Goal: Book appointment/travel/reservation

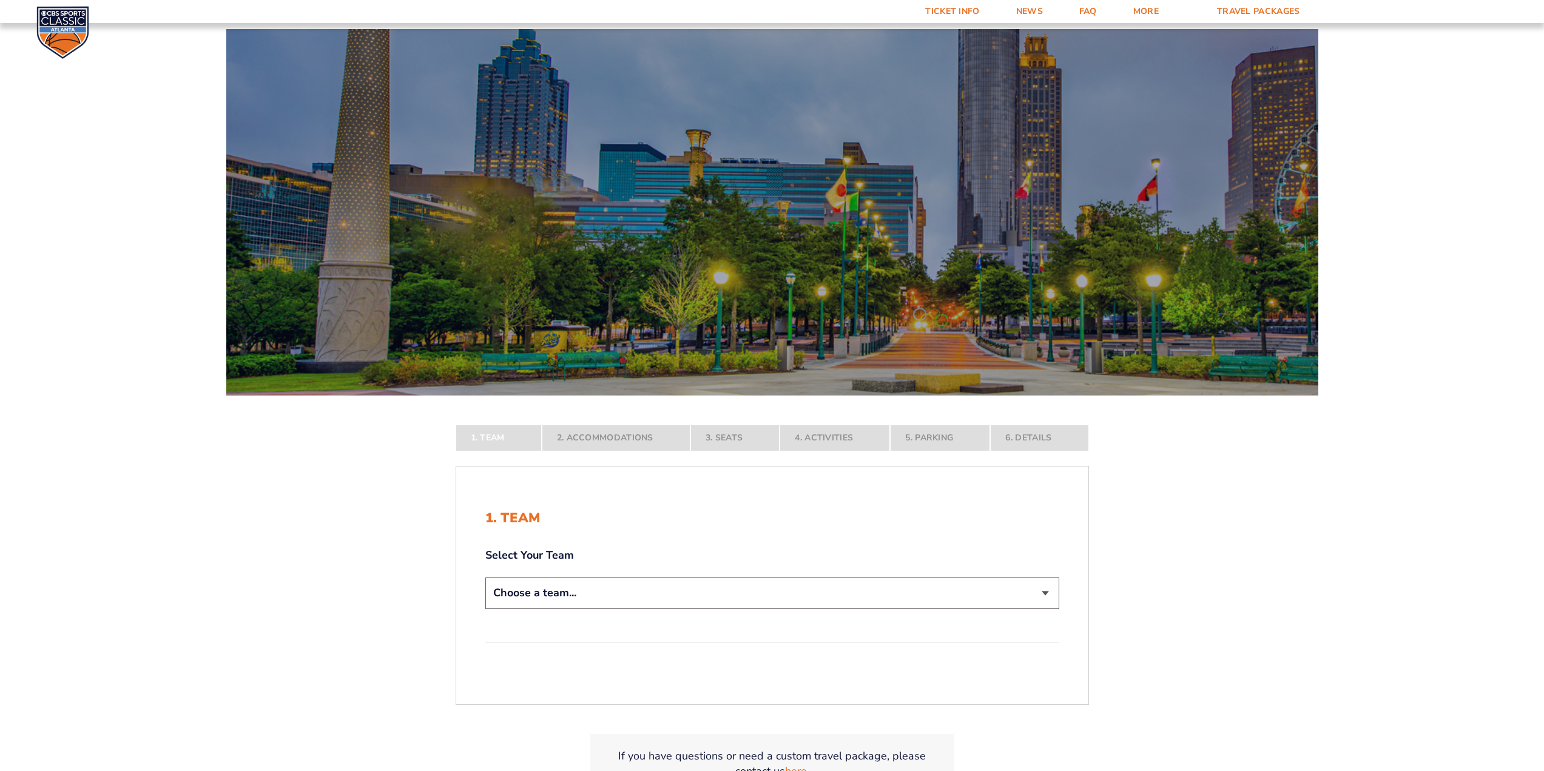
scroll to position [182, 0]
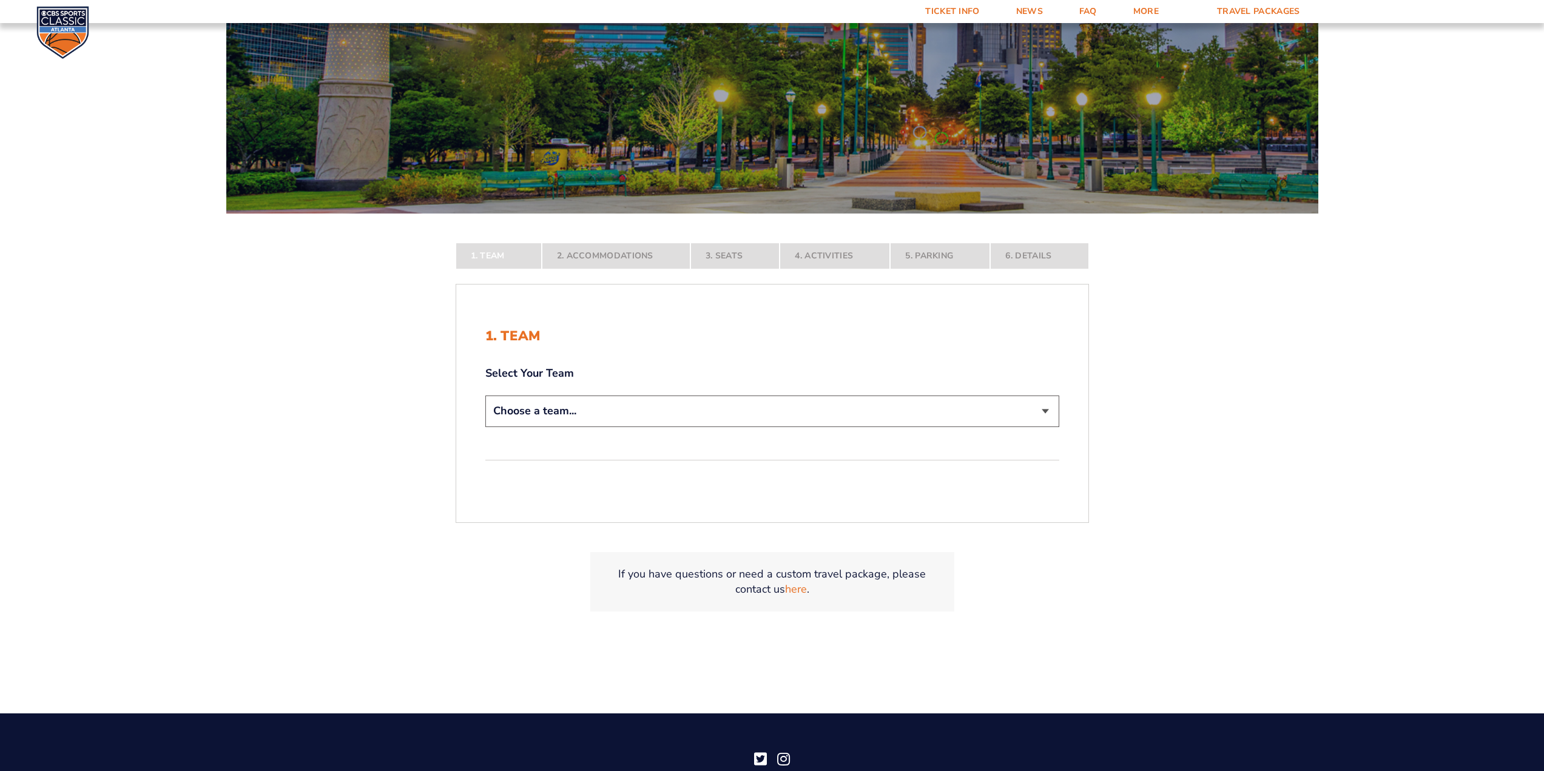
click at [806, 415] on select "Choose a team... [US_STATE] Wildcats [US_STATE] State Buckeyes [US_STATE] Tar H…" at bounding box center [772, 410] width 574 height 31
select select "12956"
click at [485, 426] on select "Choose a team... [US_STATE] Wildcats [US_STATE] State Buckeyes [US_STATE] Tar H…" at bounding box center [772, 410] width 574 height 31
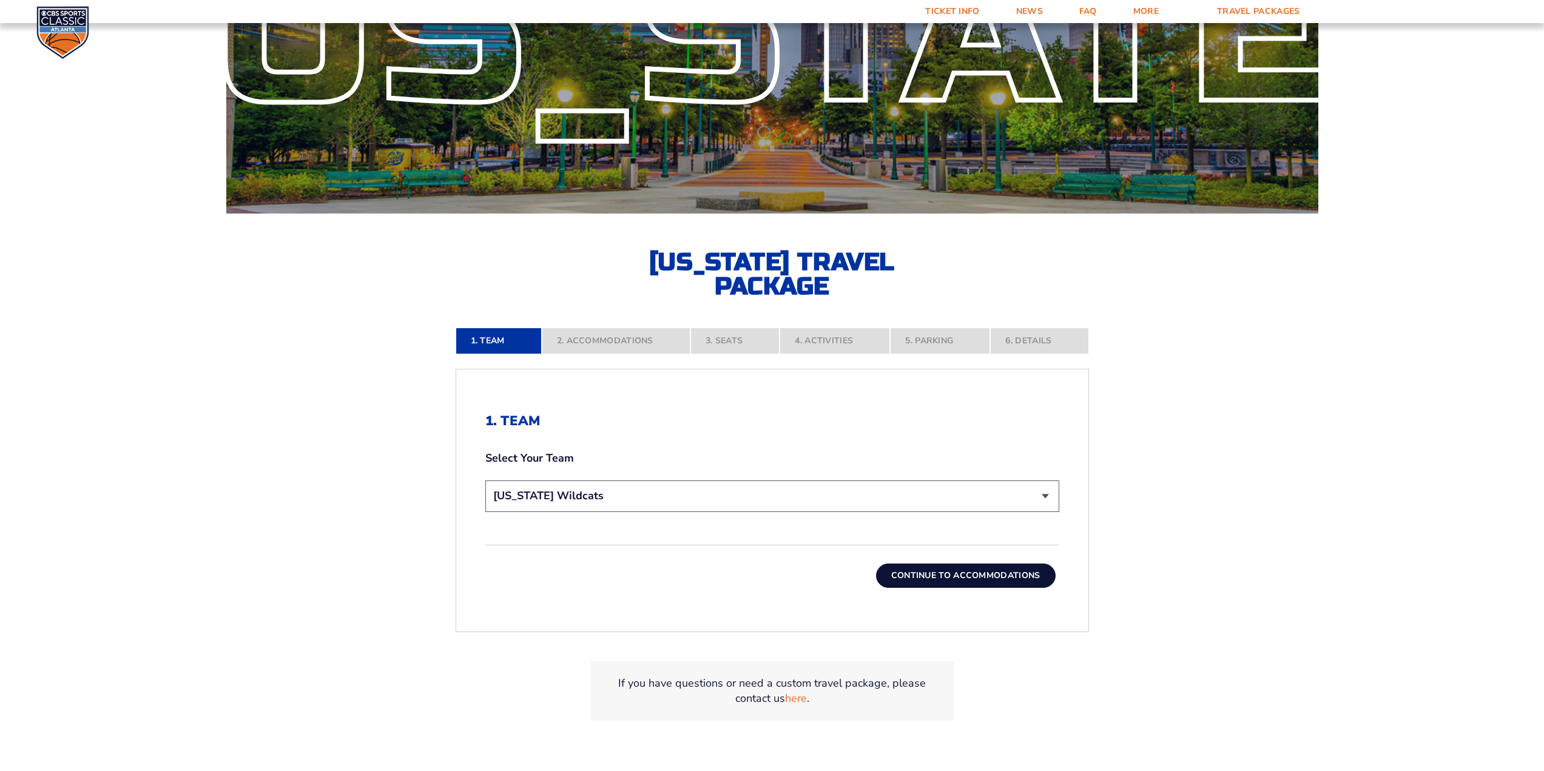
click at [965, 590] on div "1. Team Select Your Team Choose a team... [US_STATE] Wildcats [US_STATE] State …" at bounding box center [772, 500] width 632 height 233
click at [963, 584] on button "Continue To Accommodations" at bounding box center [966, 575] width 180 height 24
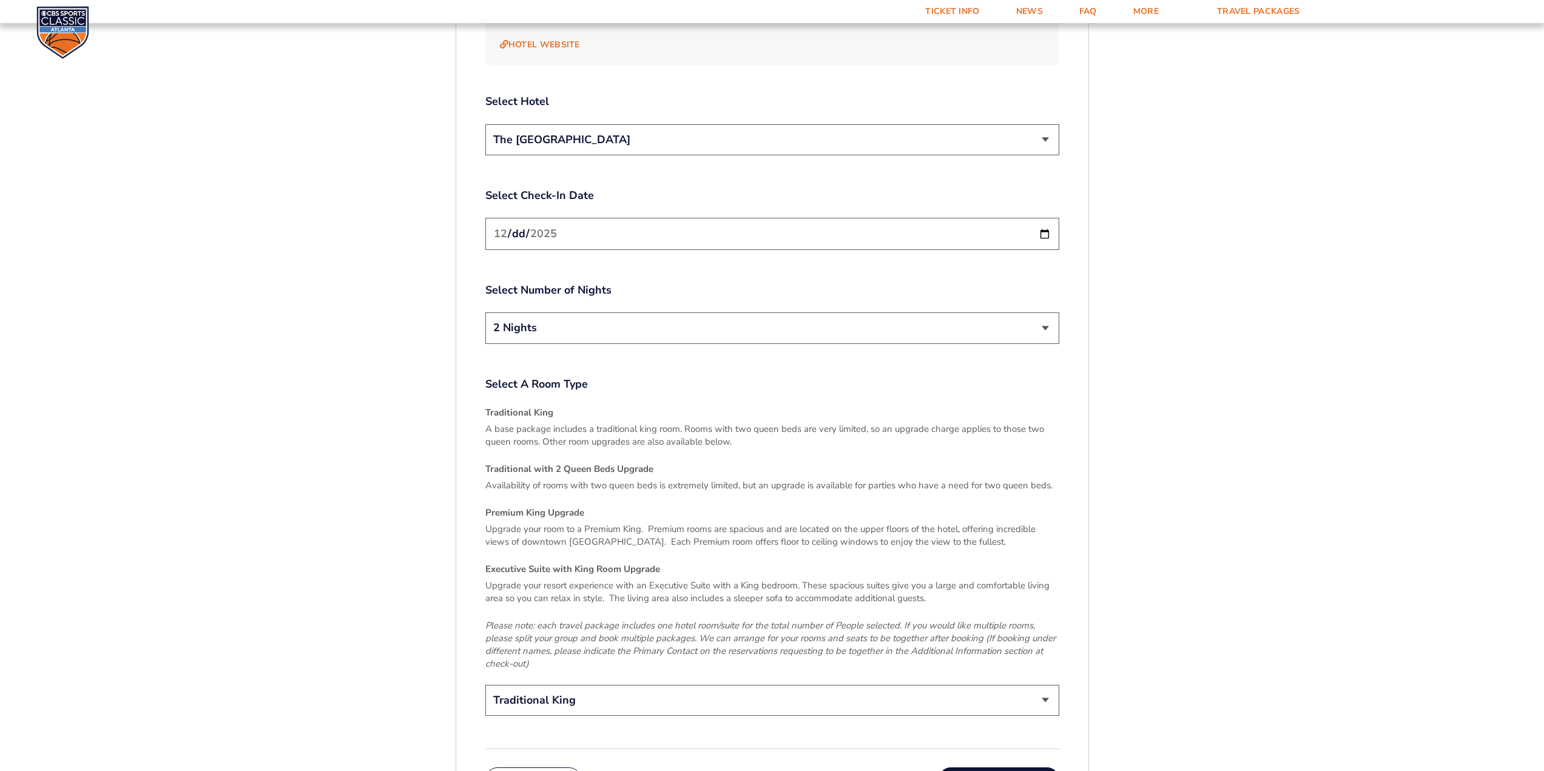
scroll to position [1760, 0]
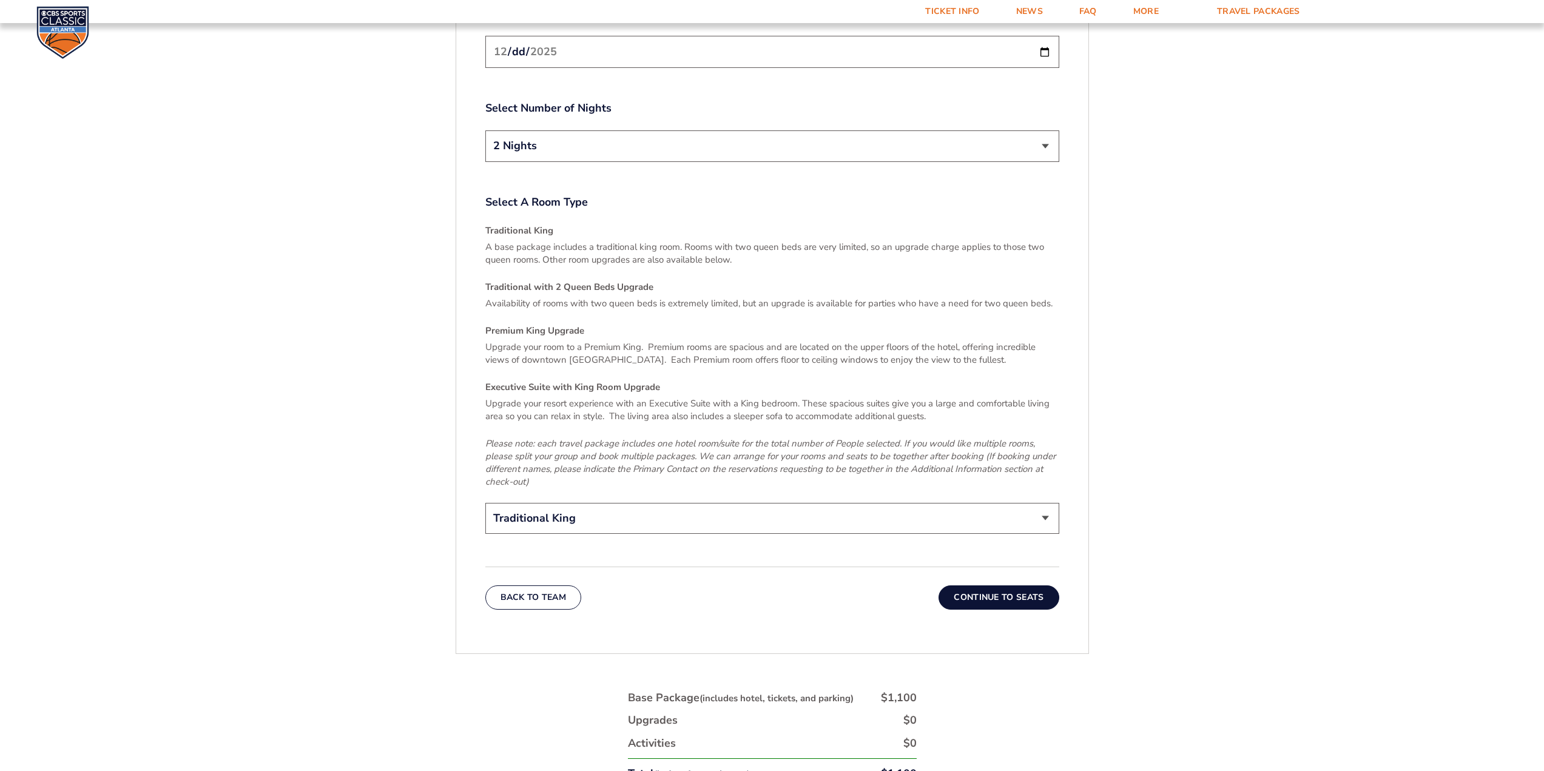
click at [1001, 585] on button "Continue To Seats" at bounding box center [998, 597] width 120 height 24
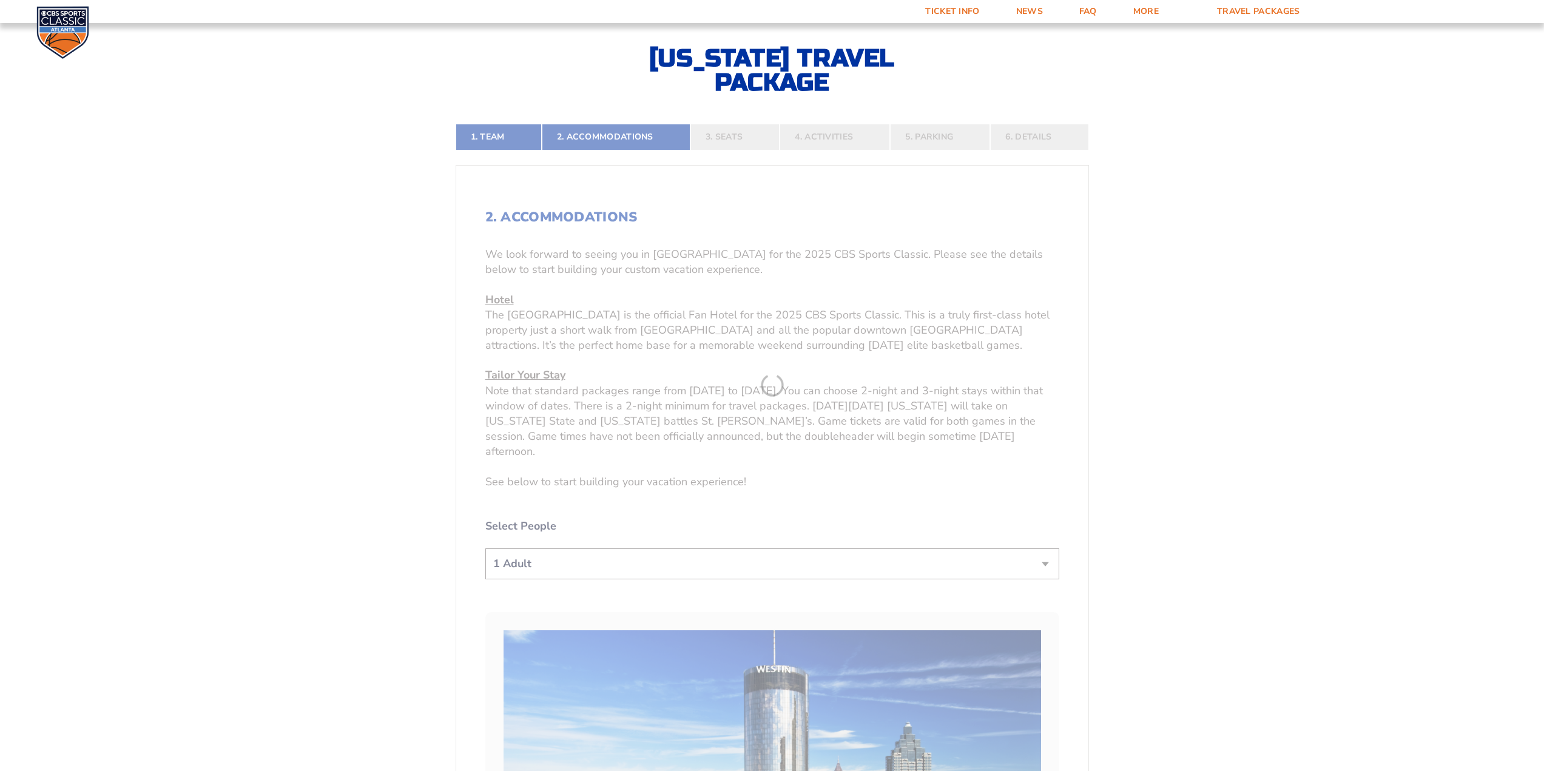
scroll to position [365, 0]
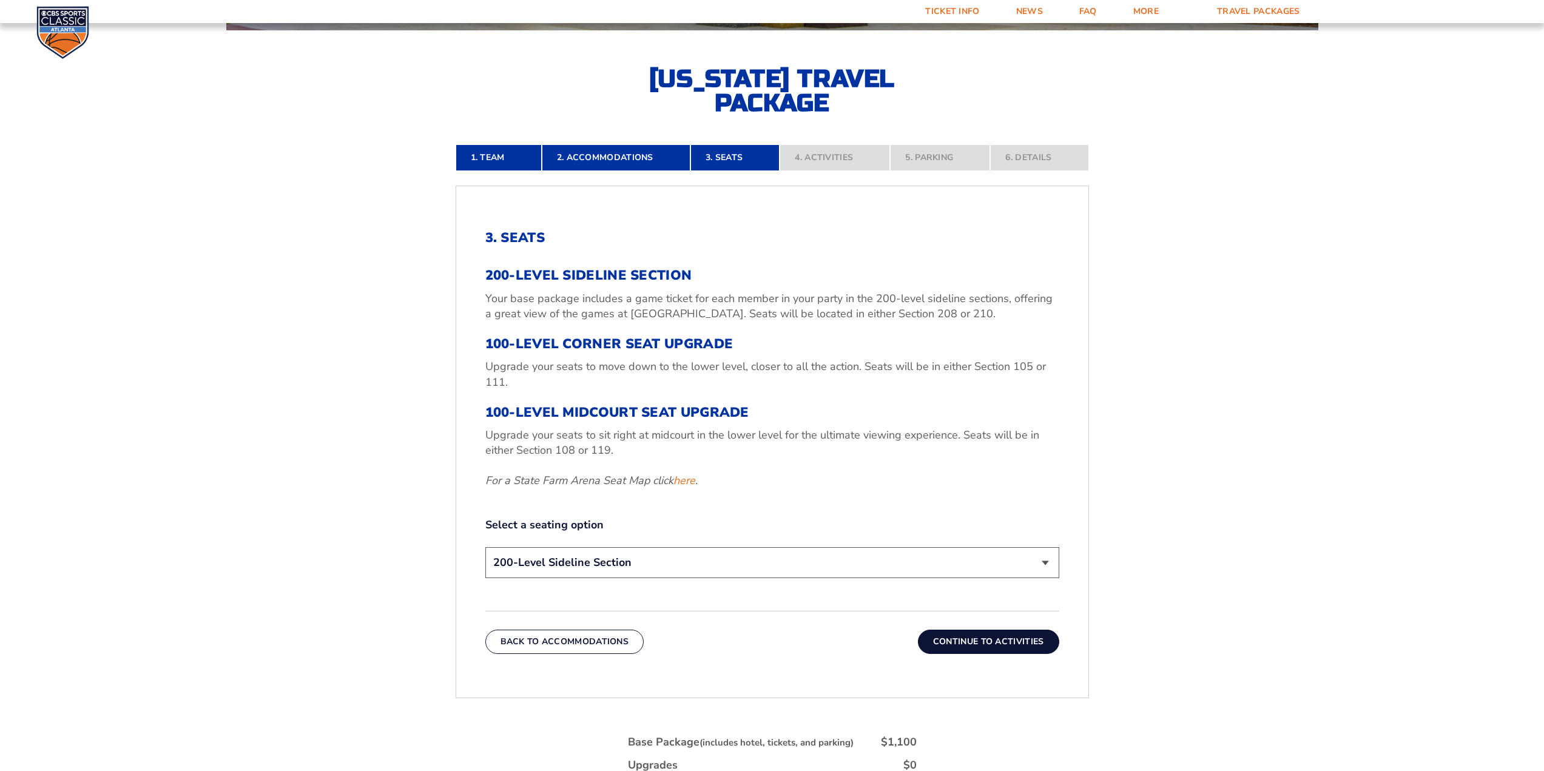
click at [1031, 631] on button "Continue To Activities" at bounding box center [988, 642] width 141 height 24
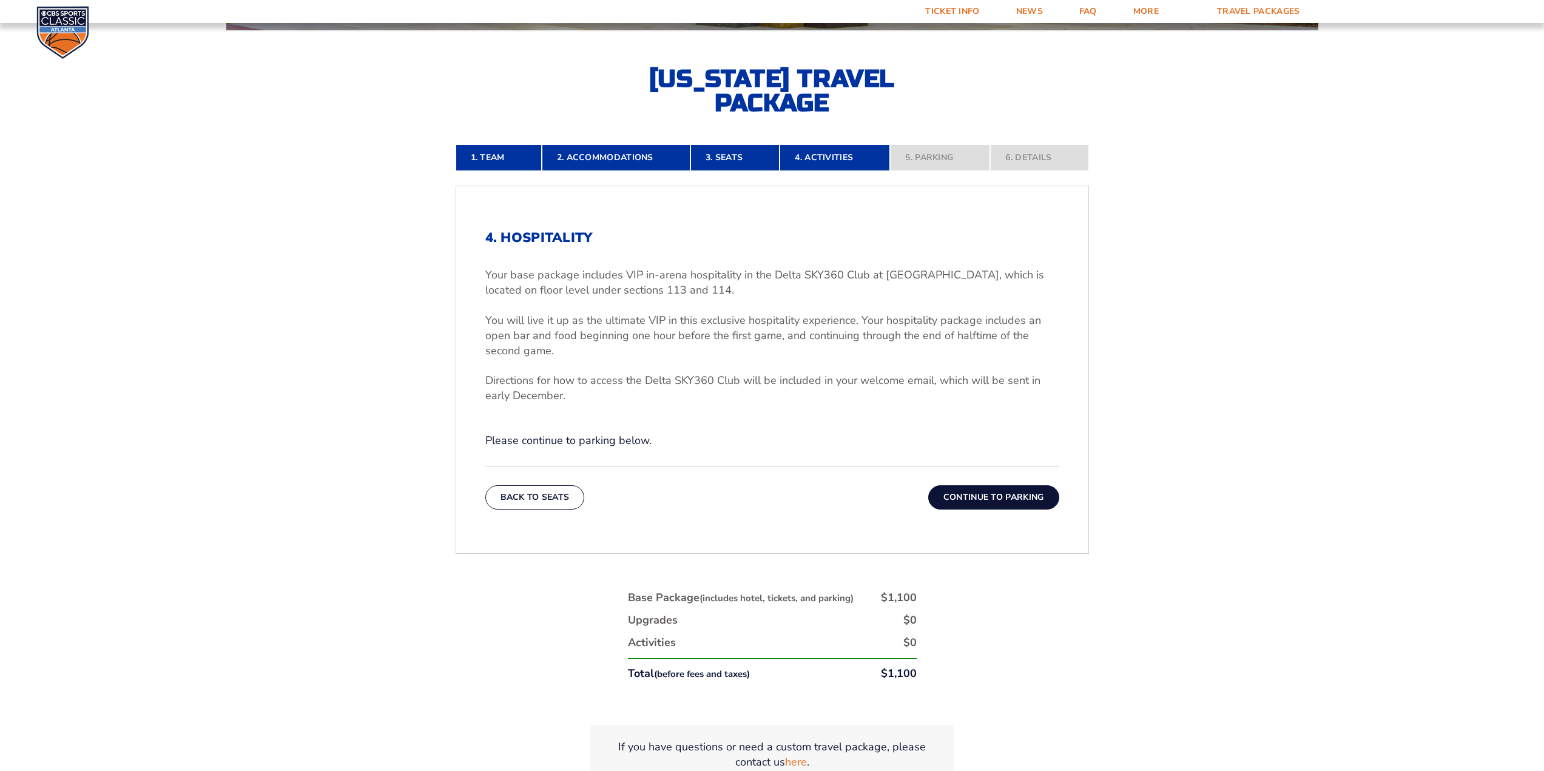
click at [1005, 503] on button "Continue To Parking" at bounding box center [993, 497] width 131 height 24
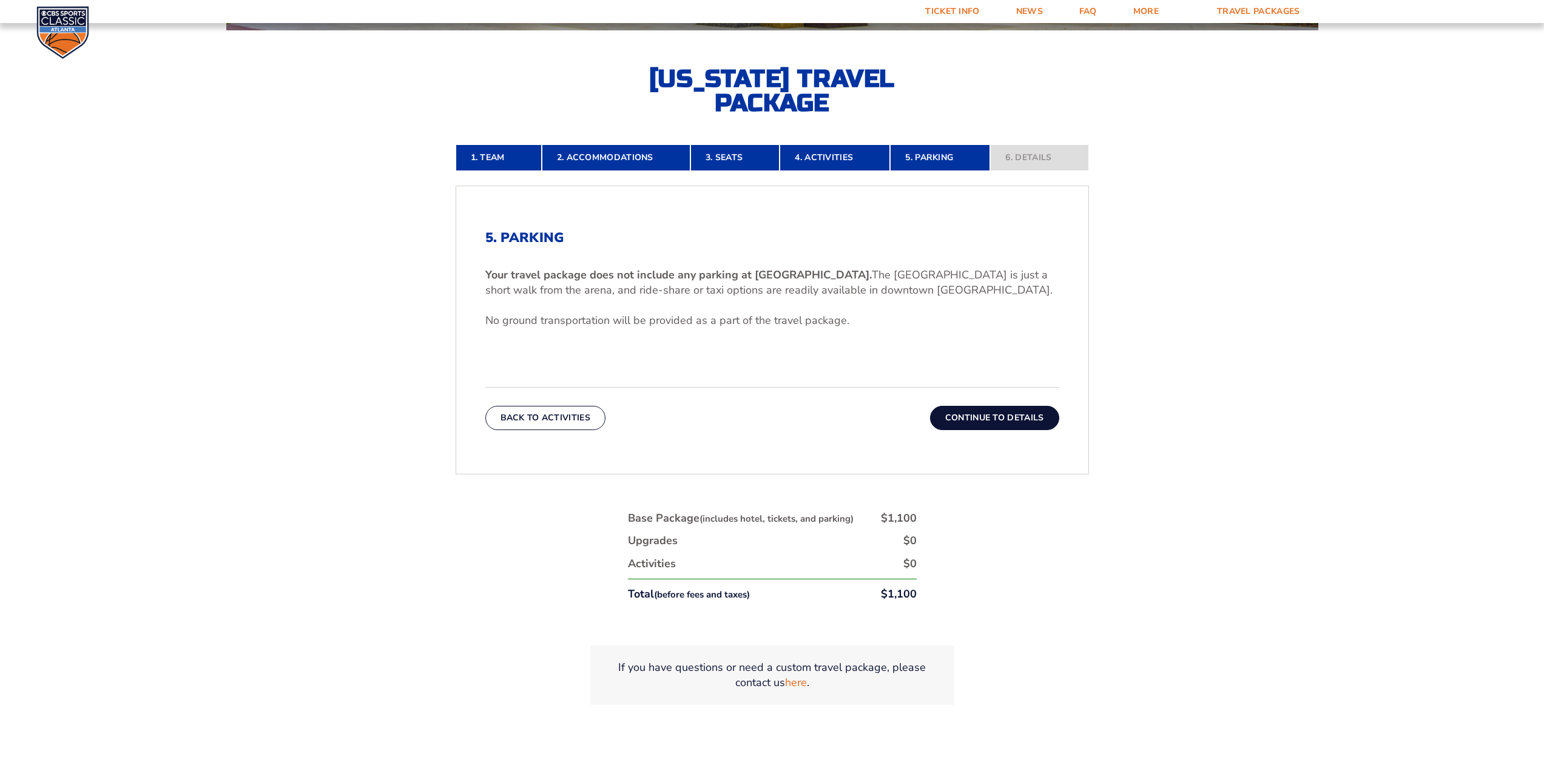
click at [1032, 423] on button "Continue To Details" at bounding box center [994, 418] width 129 height 24
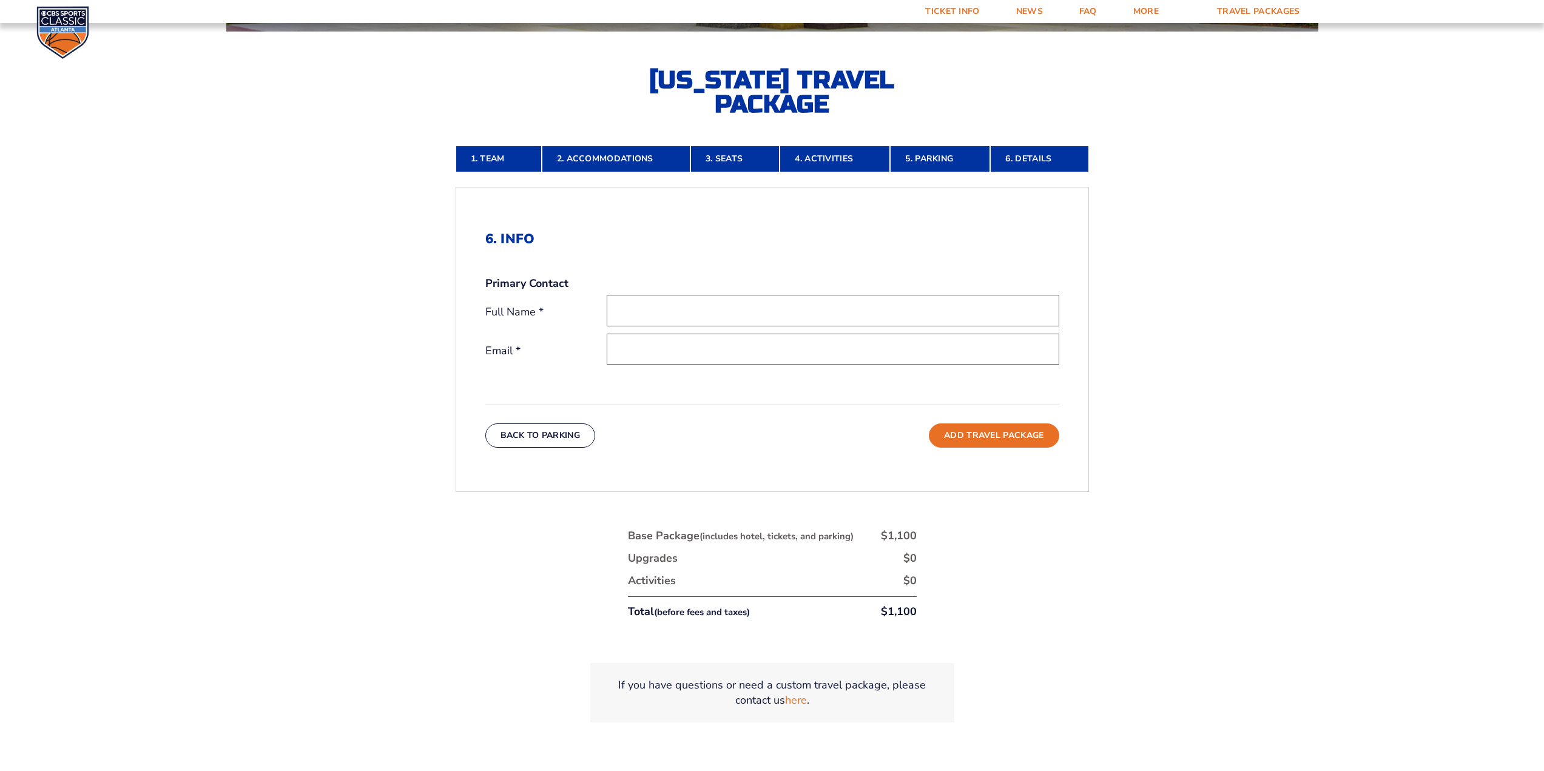
scroll to position [425, 0]
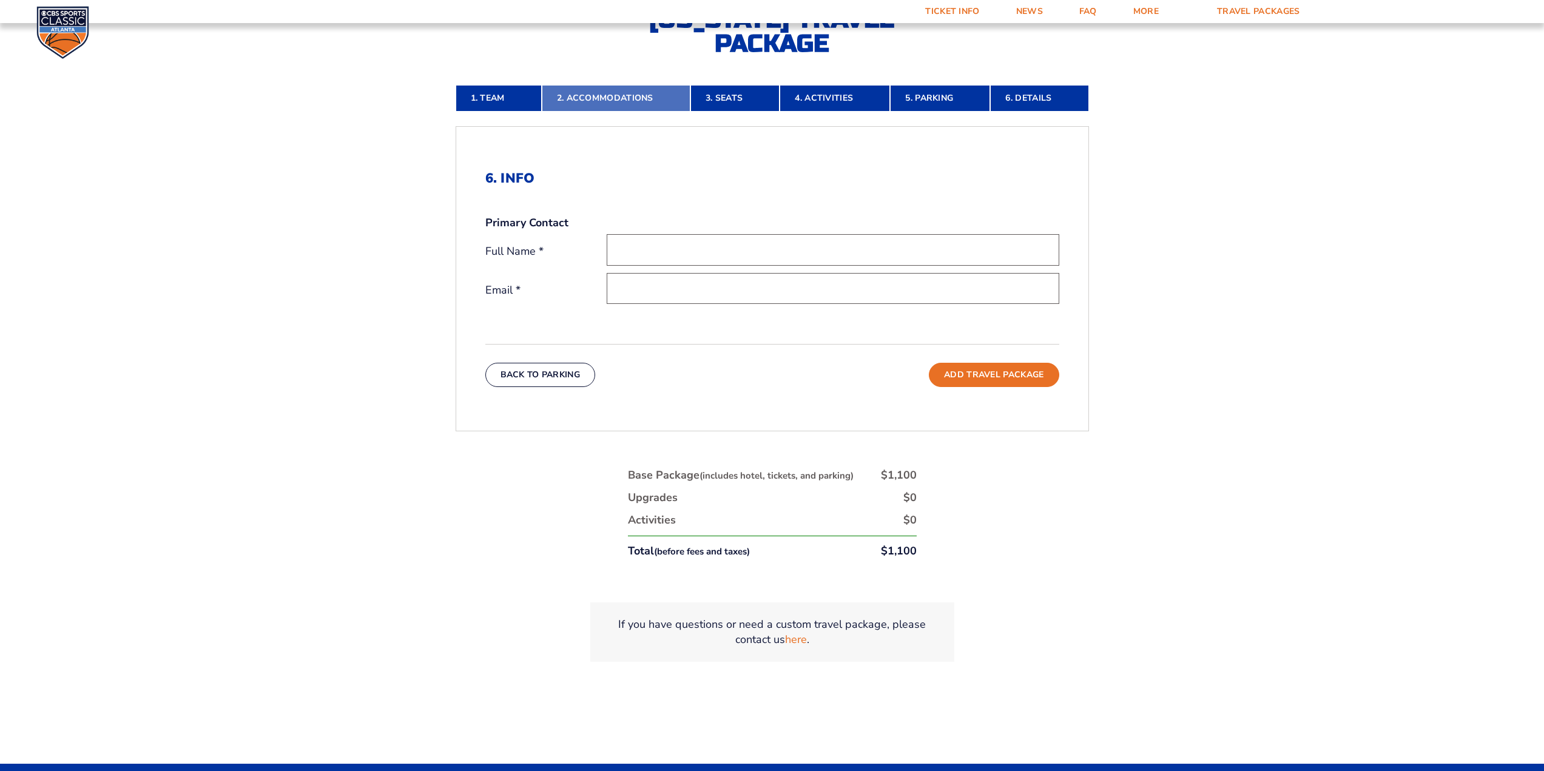
drag, startPoint x: 623, startPoint y: 96, endPoint x: 627, endPoint y: 103, distance: 7.9
click at [623, 96] on link "2. Accommodations" at bounding box center [616, 98] width 149 height 27
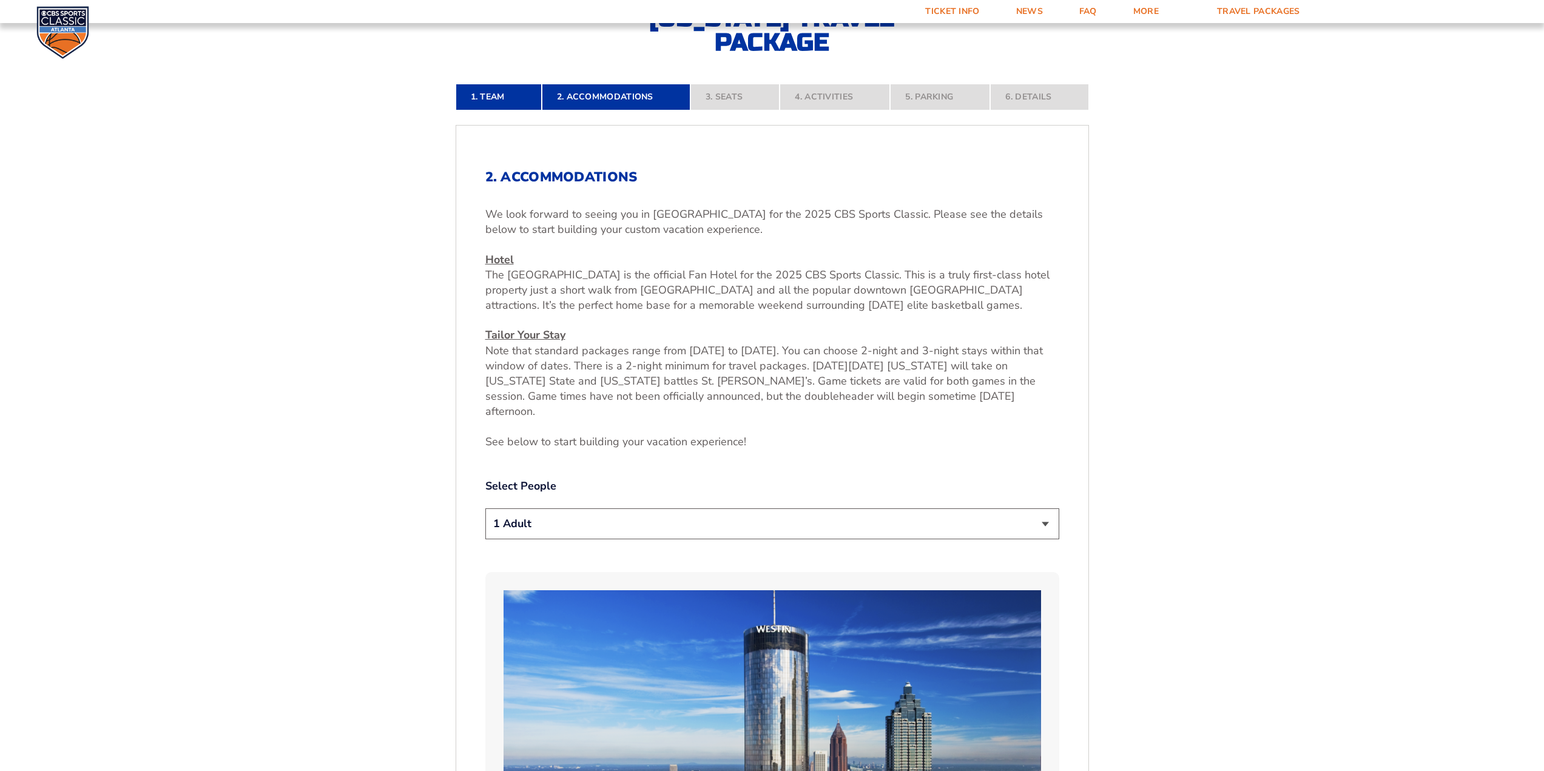
scroll to position [547, 0]
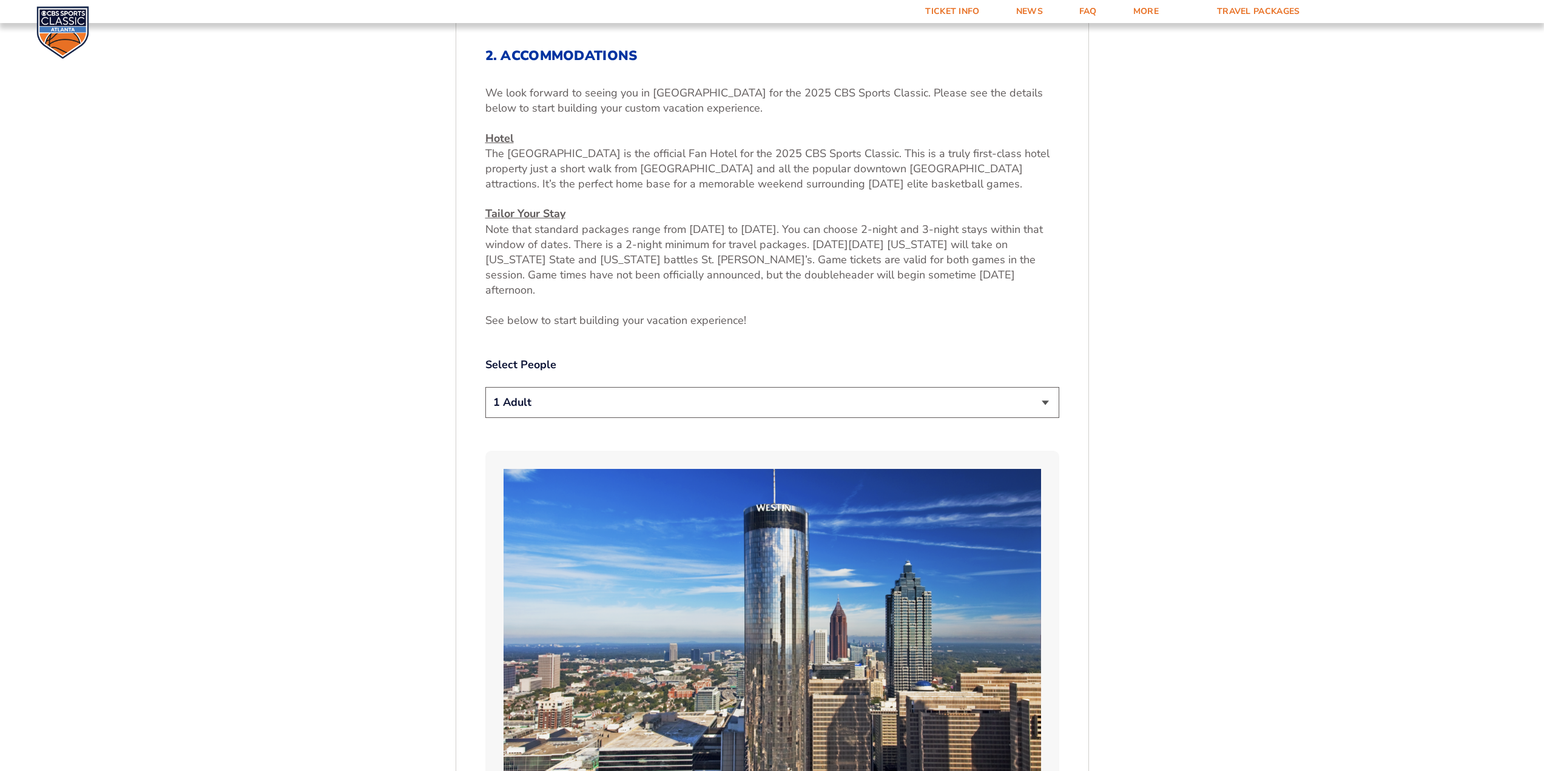
drag, startPoint x: 744, startPoint y: 382, endPoint x: 738, endPoint y: 391, distance: 10.4
click at [744, 387] on select "1 Adult 2 Adults 3 Adults 4 Adults 2 Adults + 1 Child 2 Adults + 2 Children 2 A…" at bounding box center [772, 402] width 574 height 31
click at [689, 388] on select "1 Adult 2 Adults 3 Adults 4 Adults 2 Adults + 1 Child 2 Adults + 2 Children 2 A…" at bounding box center [772, 402] width 574 height 31
select select "2 Adults"
click at [485, 387] on select "1 Adult 2 Adults 3 Adults 4 Adults 2 Adults + 1 Child 2 Adults + 2 Children 2 A…" at bounding box center [772, 402] width 574 height 31
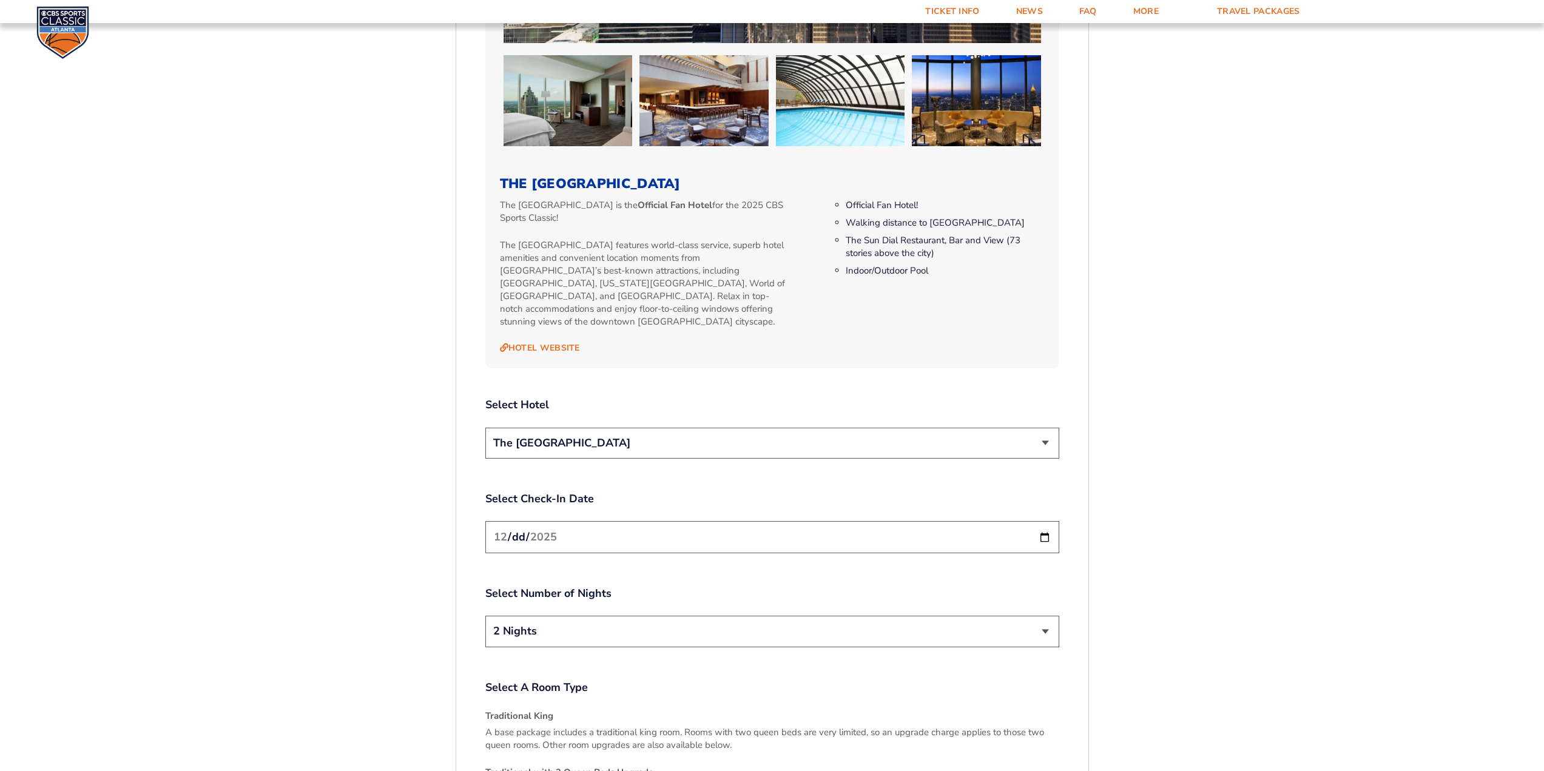
scroll to position [1396, 0]
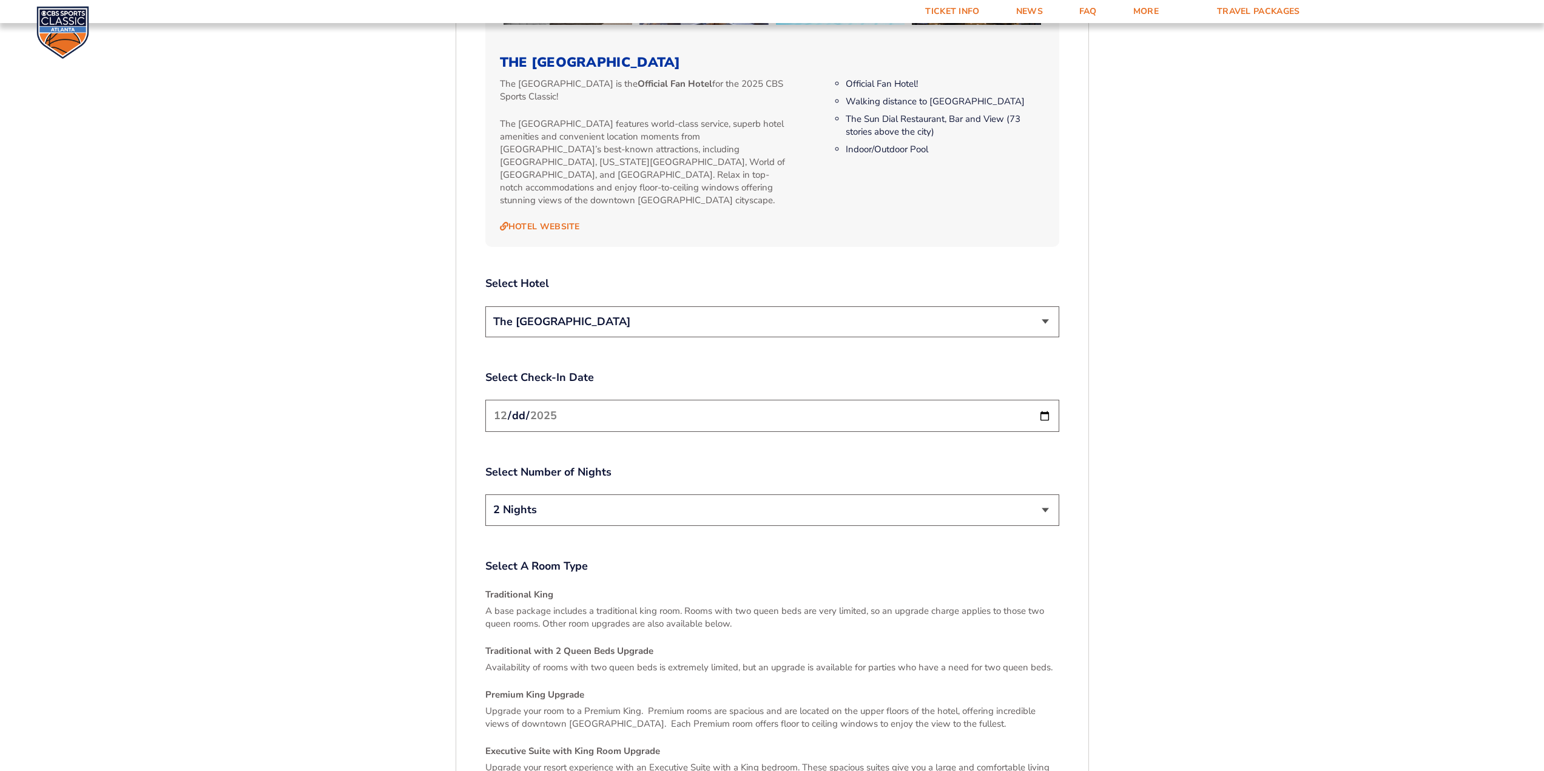
click at [838, 494] on select "2 Nights 3 Nights" at bounding box center [772, 509] width 574 height 31
click at [824, 496] on select "2 Nights 3 Nights" at bounding box center [772, 509] width 574 height 31
click at [802, 494] on select "2 Nights 3 Nights" at bounding box center [772, 509] width 574 height 31
click at [816, 400] on input "[DATE]" at bounding box center [772, 416] width 574 height 32
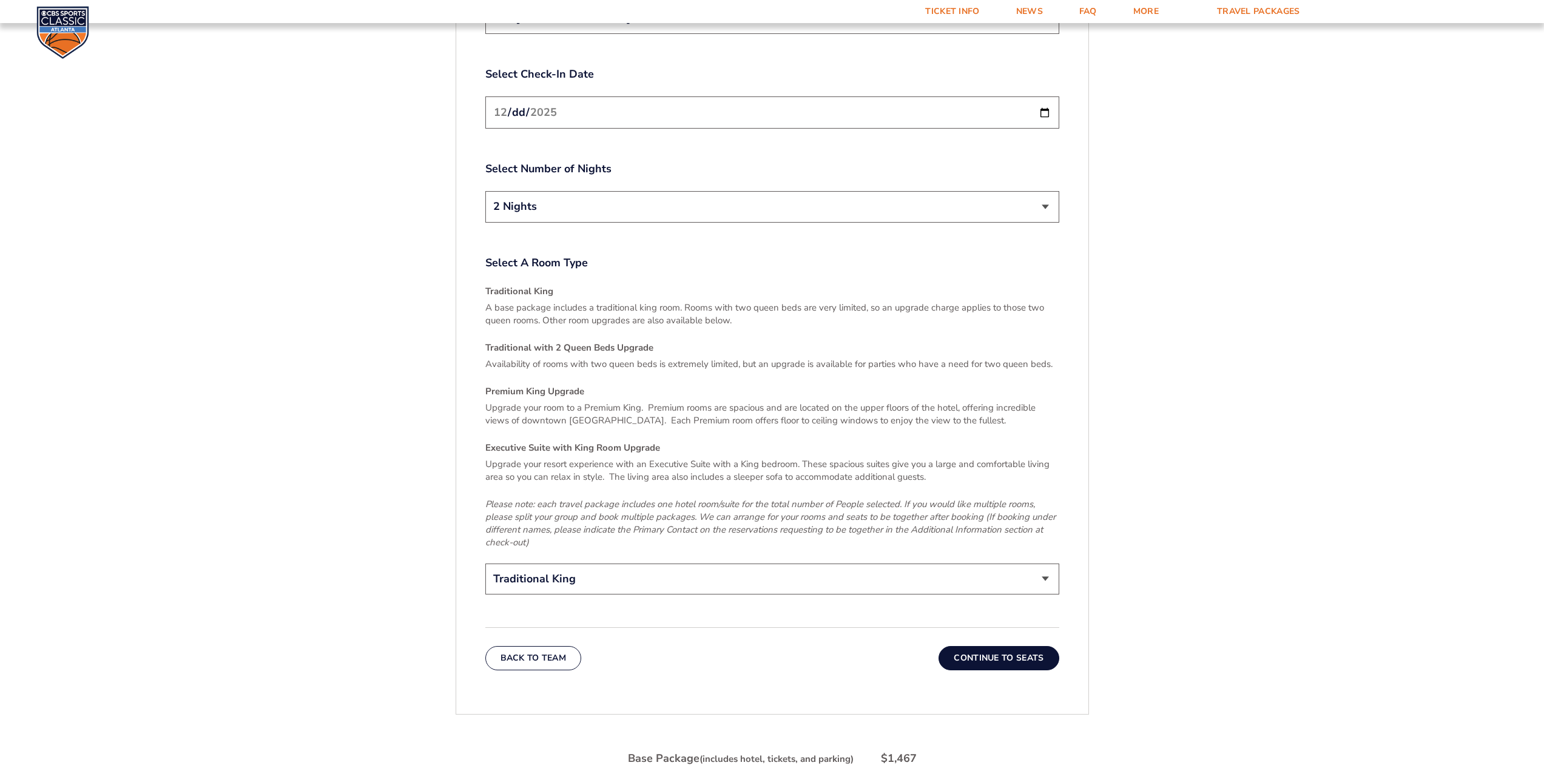
scroll to position [1760, 0]
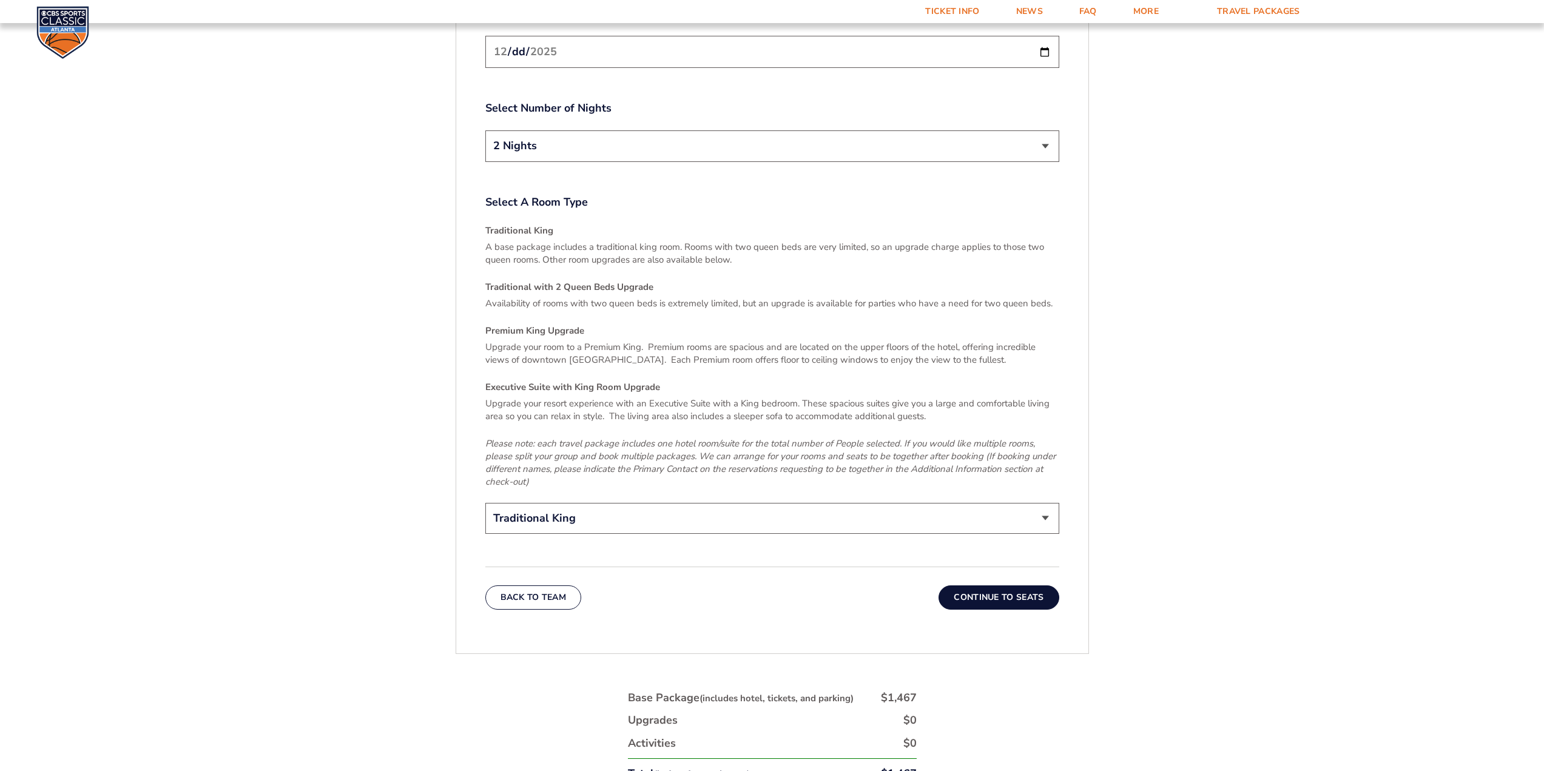
click at [1042, 503] on select "Traditional King Traditional with 2 Queen Beds Upgrade (+$45 per night) Premium…" at bounding box center [772, 518] width 574 height 31
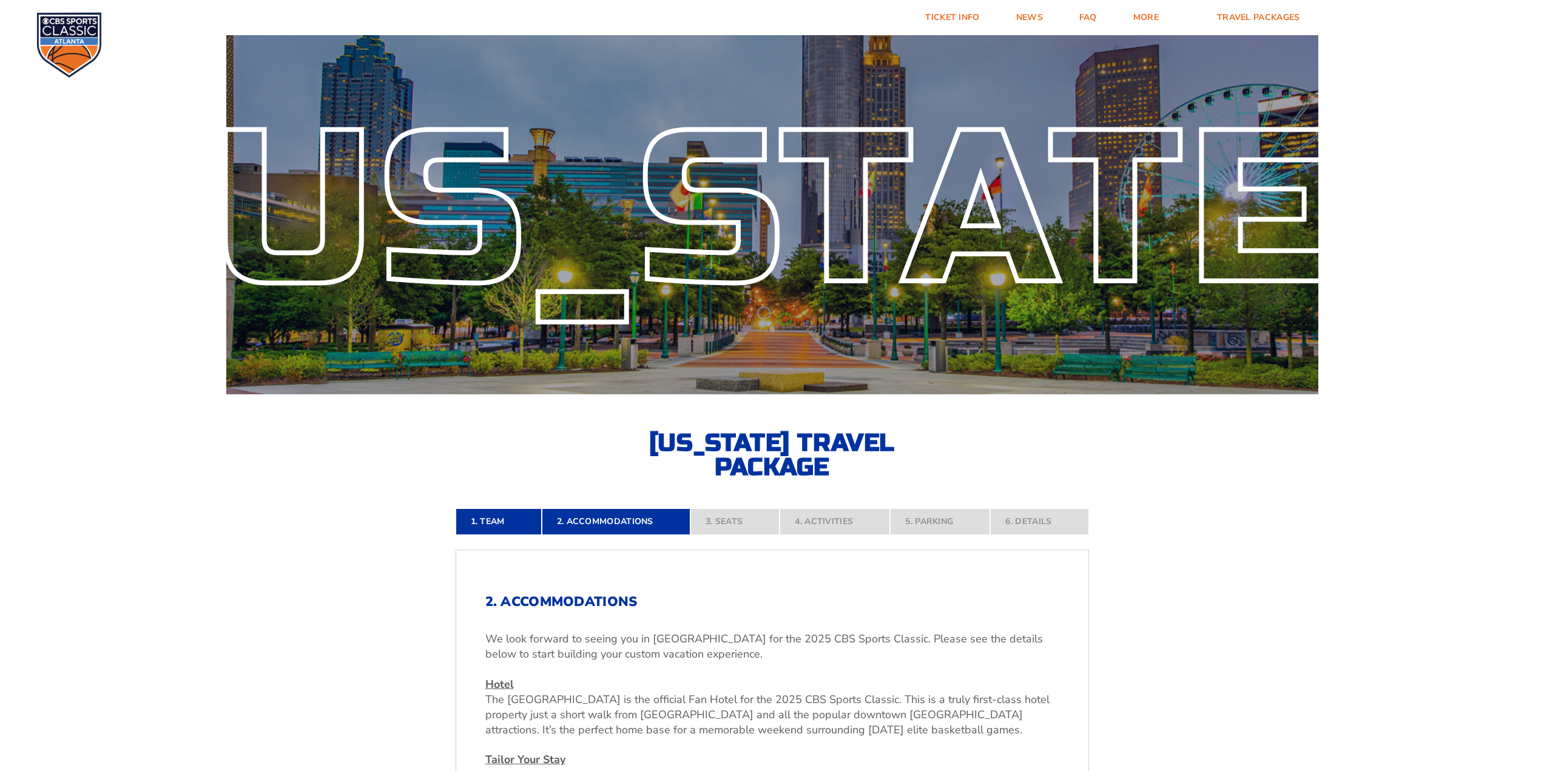
scroll to position [0, 0]
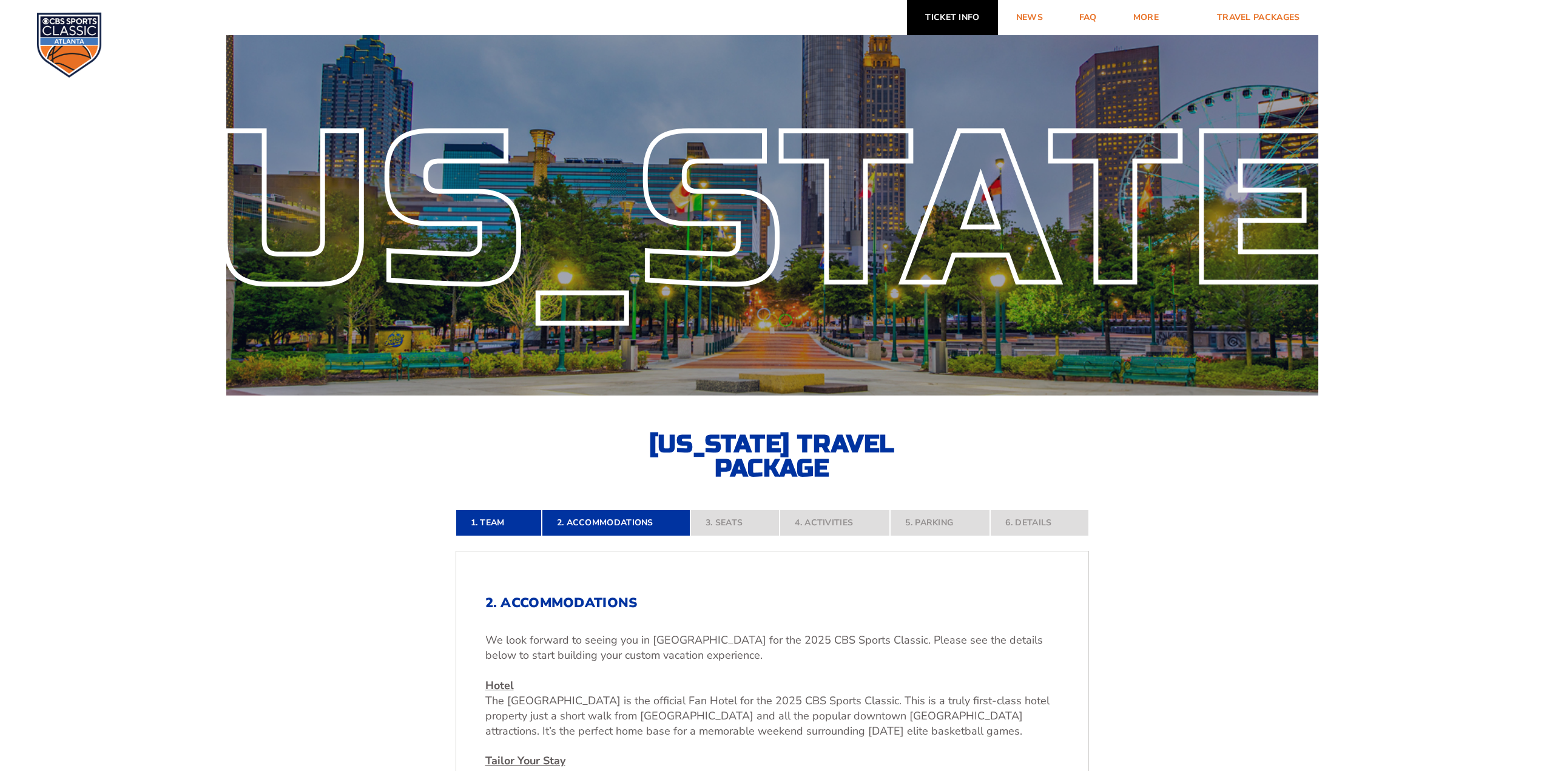
click at [950, 12] on link "Ticket Info" at bounding box center [952, 17] width 90 height 35
